Goal: Transaction & Acquisition: Purchase product/service

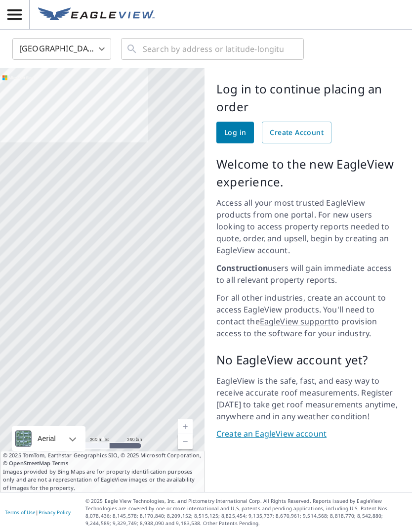
click at [290, 428] on link "Create an EagleView account" at bounding box center [309, 433] width 184 height 11
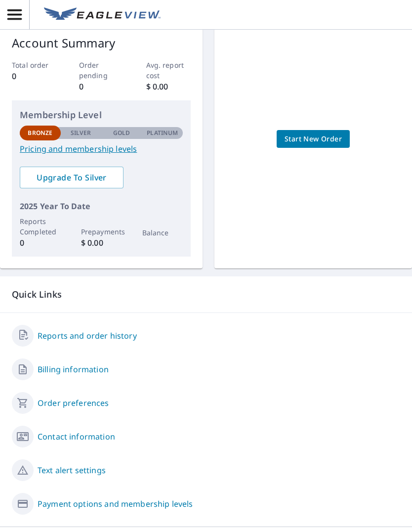
click at [315, 136] on span "Start New Order" at bounding box center [313, 139] width 57 height 12
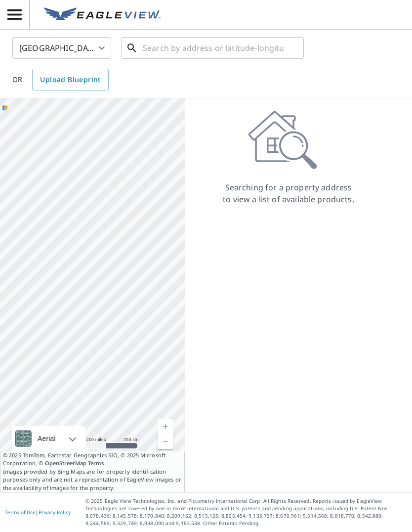
click at [192, 52] on input "text" at bounding box center [213, 48] width 141 height 28
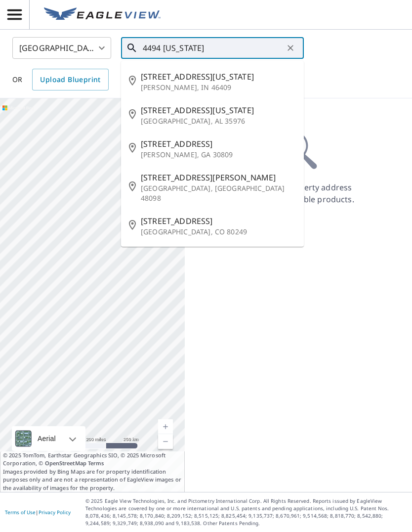
click at [196, 116] on p "[GEOGRAPHIC_DATA], AL 35976" at bounding box center [218, 121] width 155 height 10
type input "[STREET_ADDRESS][US_STATE]"
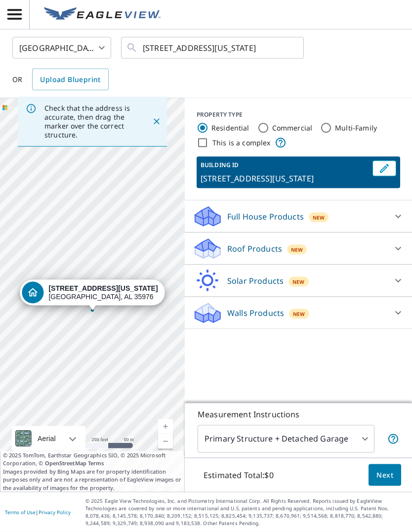
scroll to position [34, 0]
click at [351, 440] on body "SH SH [GEOGRAPHIC_DATA] [GEOGRAPHIC_DATA] ​ [STREET_ADDRESS][US_STATE] ​ OR Upl…" at bounding box center [206, 266] width 412 height 532
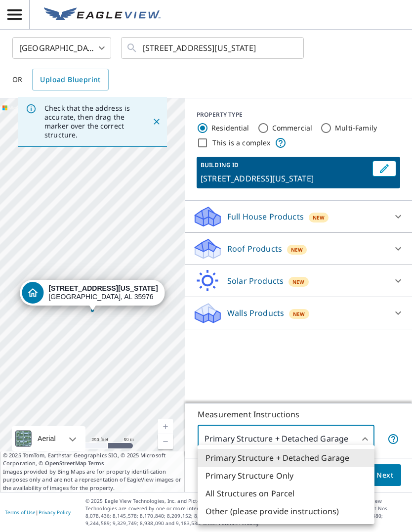
click at [276, 477] on li "Primary Structure Only" at bounding box center [286, 476] width 177 height 18
type input "2"
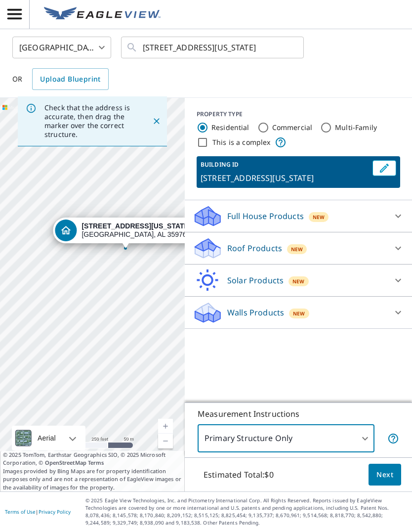
click at [384, 474] on span "Next" at bounding box center [385, 475] width 17 height 12
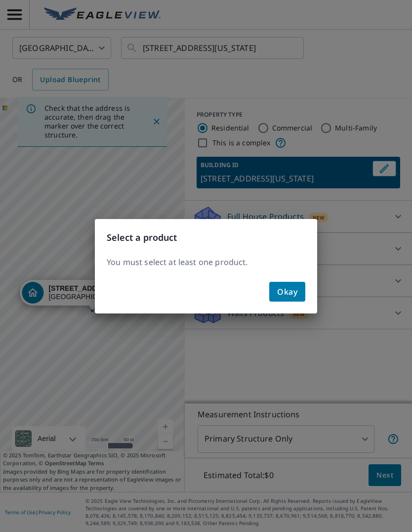
click at [296, 292] on span "Okay" at bounding box center [287, 292] width 20 height 14
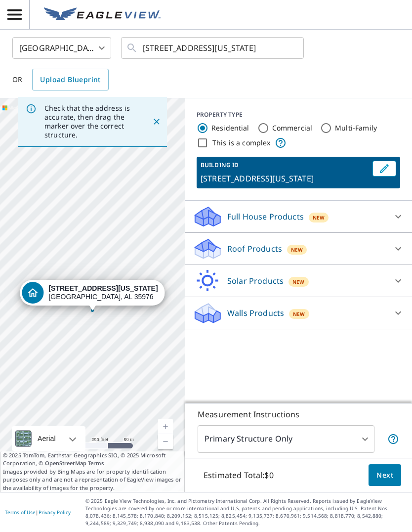
click at [394, 211] on icon at bounding box center [398, 217] width 12 height 12
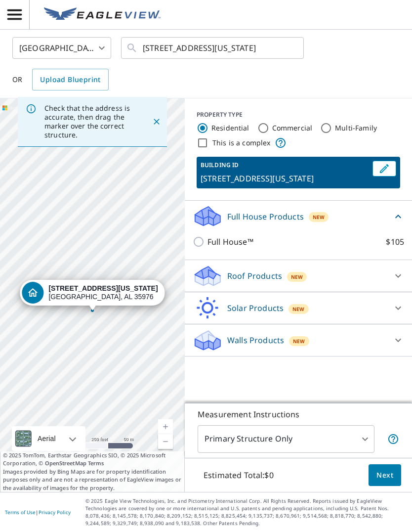
click at [391, 264] on div at bounding box center [399, 276] width 24 height 24
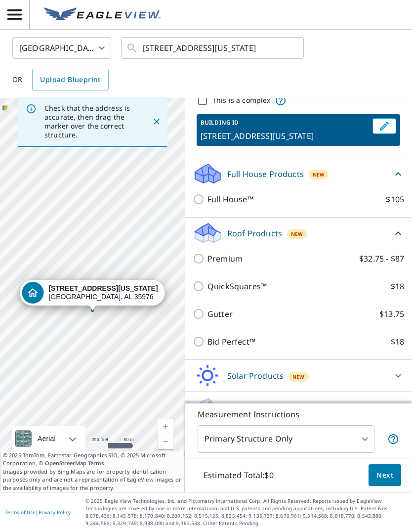
scroll to position [42, 0]
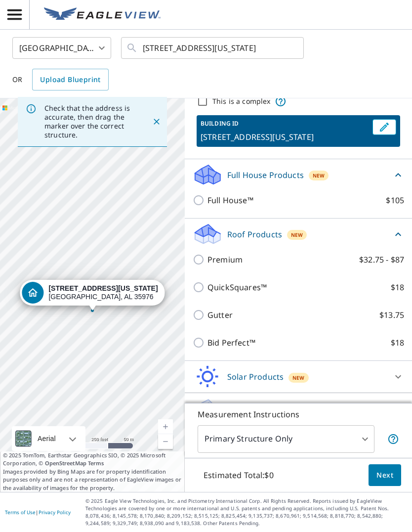
click at [398, 375] on icon at bounding box center [398, 376] width 6 height 3
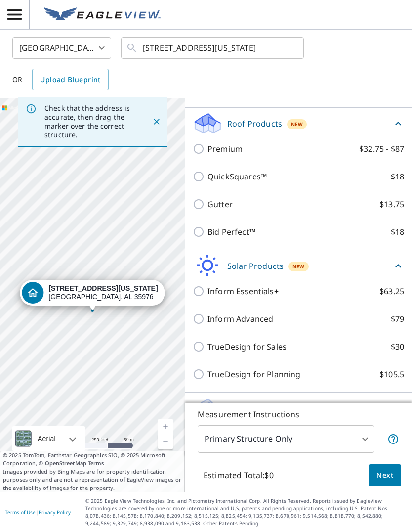
scroll to position [152, 0]
click at [396, 407] on icon at bounding box center [398, 408] width 6 height 3
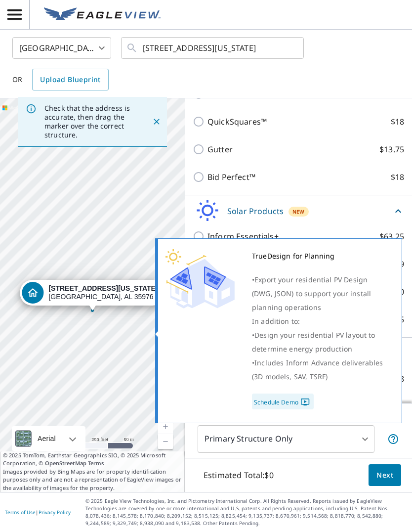
scroll to position [207, 0]
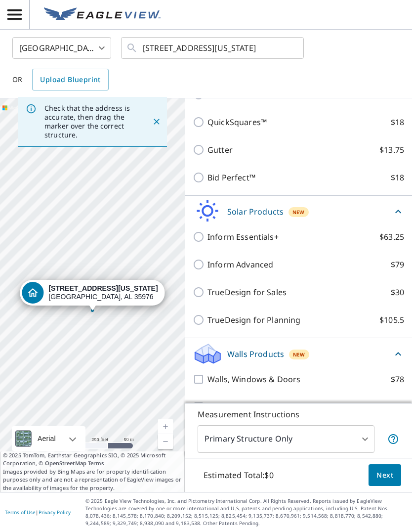
click at [397, 348] on icon at bounding box center [398, 354] width 12 height 12
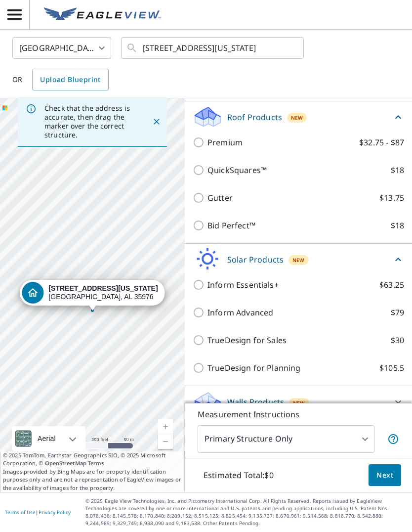
scroll to position [152, 0]
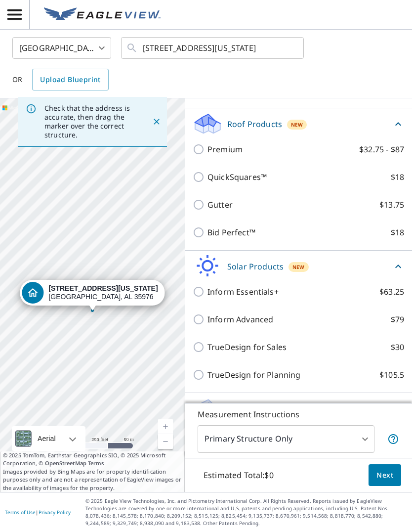
click at [395, 261] on icon at bounding box center [398, 267] width 12 height 12
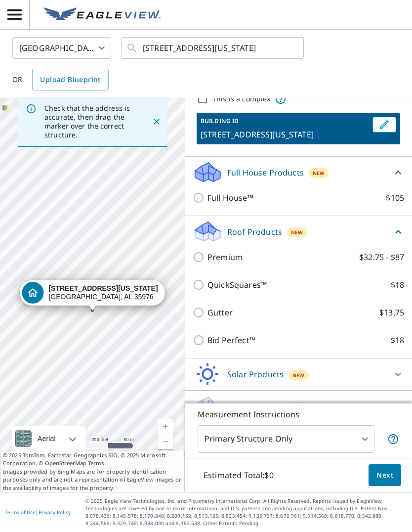
scroll to position [42, 0]
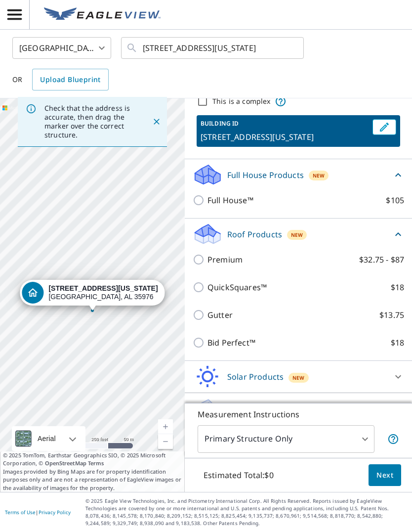
click at [254, 228] on p "Roof Products" at bounding box center [254, 234] width 55 height 12
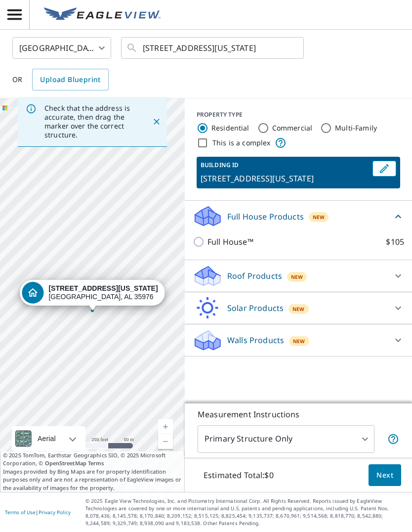
click at [259, 270] on p "Roof Products" at bounding box center [254, 276] width 55 height 12
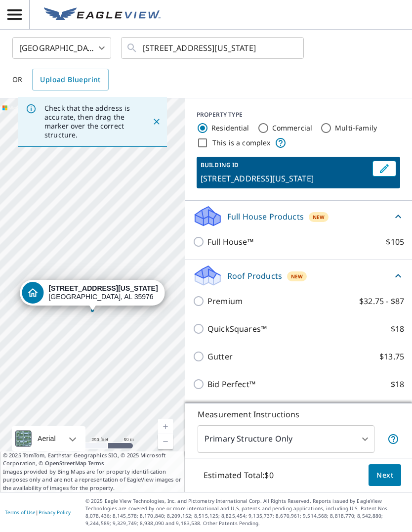
click at [199, 295] on input "Premium $32.75 - $87" at bounding box center [200, 301] width 15 height 12
checkbox input "true"
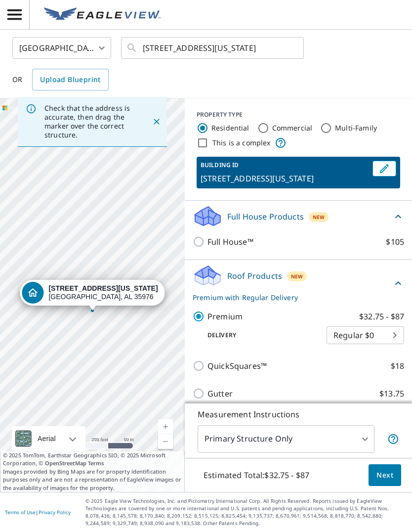
click at [383, 318] on body "SH SH [GEOGRAPHIC_DATA] [GEOGRAPHIC_DATA] ​ [STREET_ADDRESS][US_STATE] ​ OR Upl…" at bounding box center [206, 266] width 412 height 532
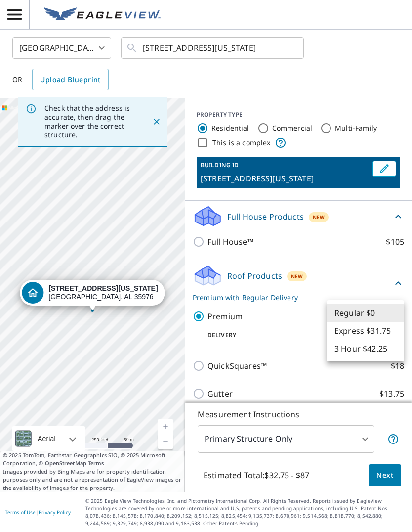
click at [357, 262] on div at bounding box center [206, 266] width 412 height 532
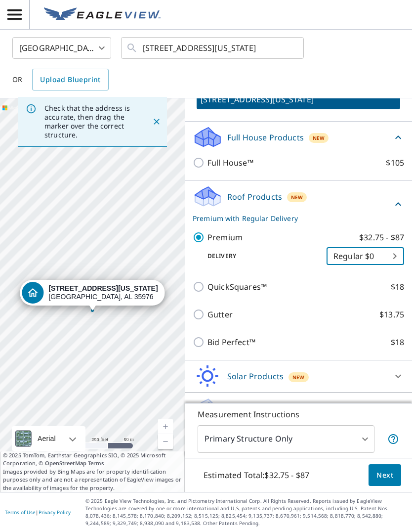
scroll to position [79, 0]
click at [392, 478] on span "Next" at bounding box center [385, 475] width 17 height 12
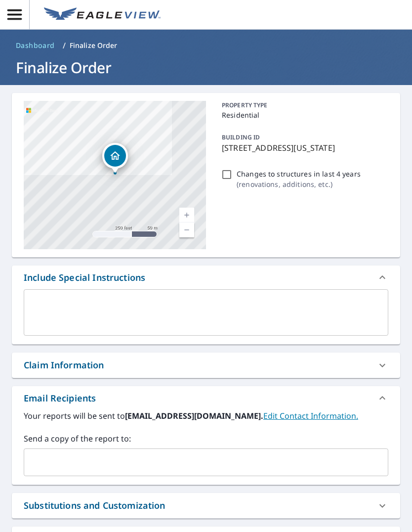
click at [359, 30] on header "Dashboard / Finalize Order Finalize Order" at bounding box center [206, 57] width 412 height 55
